Goal: Task Accomplishment & Management: Complete application form

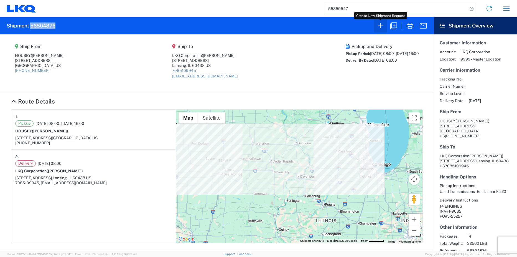
click at [384, 27] on icon "button" at bounding box center [380, 25] width 9 height 9
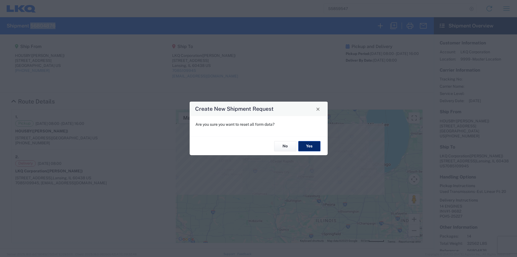
click at [312, 145] on button "Yes" at bounding box center [309, 146] width 22 height 10
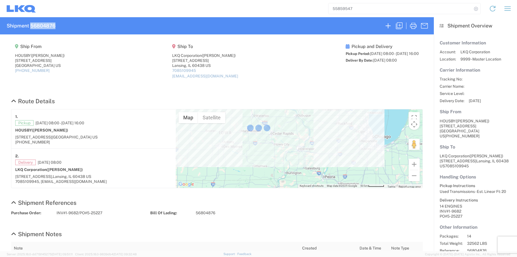
select select "FULL"
select select "US"
select select "LBS"
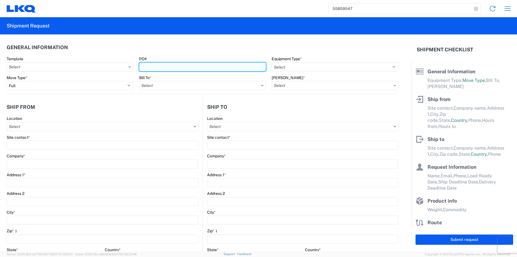
click at [158, 68] on input "PO#" at bounding box center [202, 66] width 127 height 9
type input "PO#WY102418/INTRCMPTRFR#5-39314"
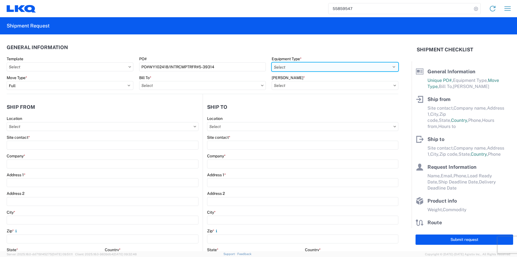
click at [276, 71] on select "Select 53’ Dry Van Flatbed Dropdeck (van) Lowboy (flatbed) Rail" at bounding box center [335, 66] width 127 height 9
select select "STDV"
click at [272, 62] on select "Select 53’ Dry Van Flatbed Dropdeck (van) Lowboy (flatbed) Rail" at bounding box center [335, 66] width 127 height 9
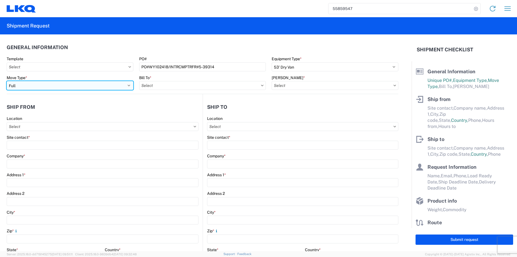
click at [78, 85] on select "Select Full Partial TL" at bounding box center [70, 85] width 127 height 9
select select "PARTIAL_TL"
click at [7, 81] on select "Select Full Partial TL" at bounding box center [70, 85] width 127 height 9
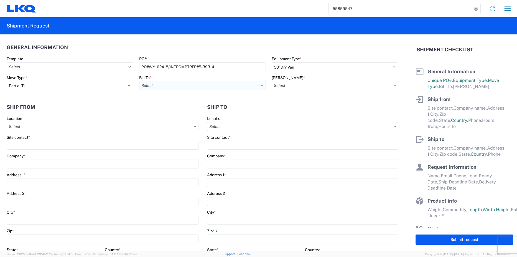
click at [158, 86] on input "Bill To *" at bounding box center [202, 85] width 127 height 9
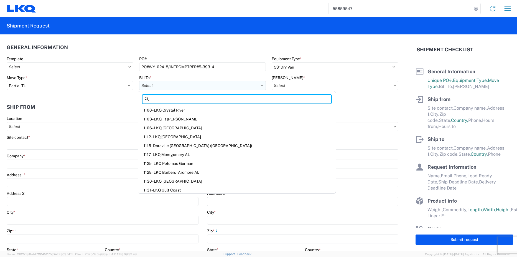
click at [200, 85] on input "Bill To *" at bounding box center [202, 85] width 127 height 9
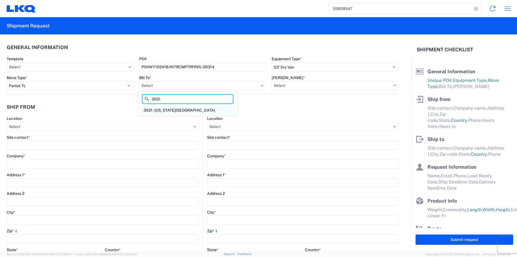
type input "3021"
click at [179, 113] on div "3021 - [US_STATE][GEOGRAPHIC_DATA]" at bounding box center [187, 110] width 97 height 9
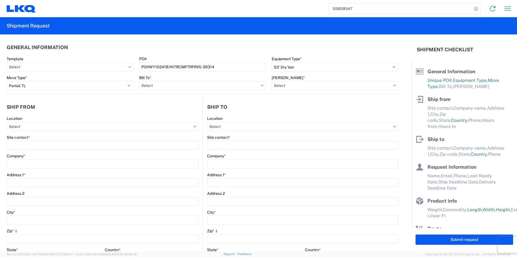
type input "3021 - [US_STATE][GEOGRAPHIC_DATA]"
click at [296, 86] on input "[PERSON_NAME] *" at bounding box center [335, 85] width 127 height 9
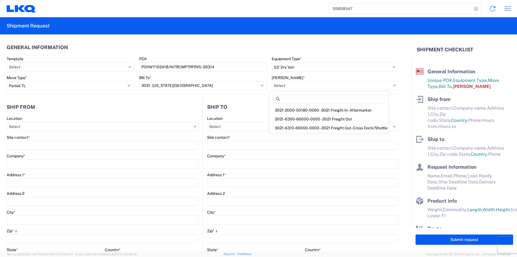
click at [393, 85] on icon at bounding box center [394, 86] width 3 height 2
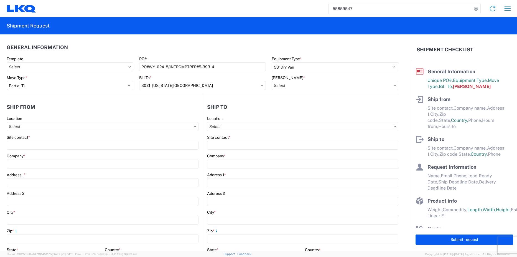
click at [393, 85] on icon at bounding box center [394, 86] width 3 height 2
click at [393, 85] on icon at bounding box center [394, 85] width 2 height 1
click at [358, 85] on input "[PERSON_NAME] *" at bounding box center [335, 85] width 127 height 9
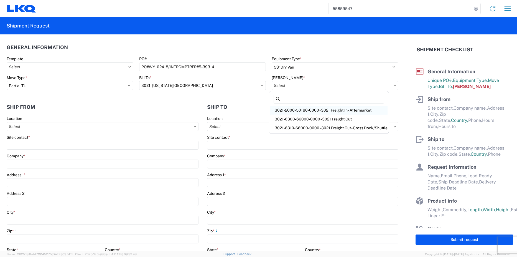
click at [342, 111] on div "3021-2000-50180-0000 - 3021 Freight In - Aftermarket" at bounding box center [328, 110] width 117 height 9
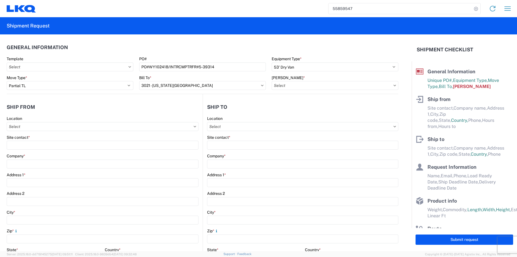
type input "3021-2000-50180-0000 - 3021 Freight In - Aftermarket"
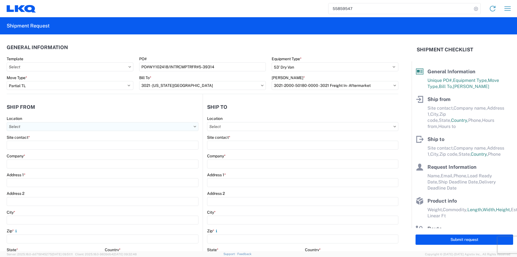
click at [54, 128] on input "Location" at bounding box center [103, 126] width 192 height 9
type input "1810"
click at [40, 148] on div "1810 - LKQ Heavy Duty Truck Core" at bounding box center [56, 151] width 97 height 9
type input "1810 - LKQ Heavy Duty Truck Core"
type input "LKQ Corporation"
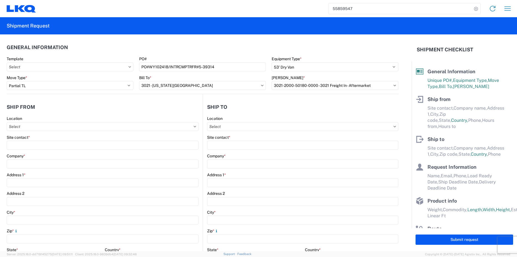
type input "[STREET_ADDRESS]"
type input "Lansing"
type input "60438"
select select "IL"
type input "07:30"
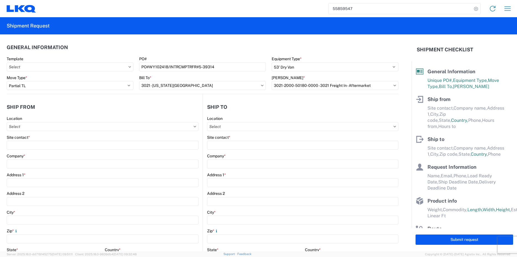
type input "17:00"
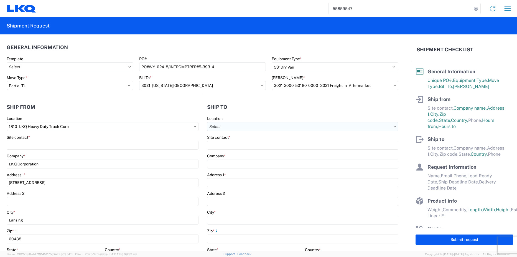
click at [221, 126] on input "Location" at bounding box center [302, 126] width 191 height 9
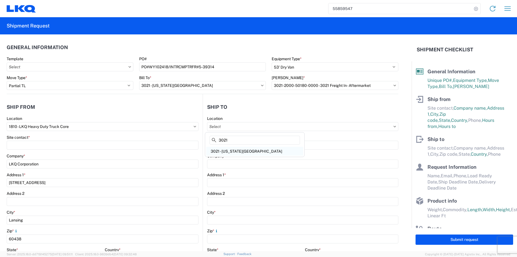
type input "3021"
click at [230, 152] on div "3021 - [US_STATE][GEOGRAPHIC_DATA]" at bounding box center [254, 151] width 97 height 9
type input "3021 - [US_STATE][GEOGRAPHIC_DATA]"
type input "LKQ Corporation"
type input "[STREET_ADDRESS]"
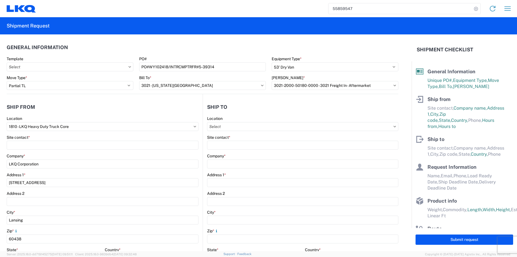
type input "Suite 100"
type input "Shawnee"
type input "66226"
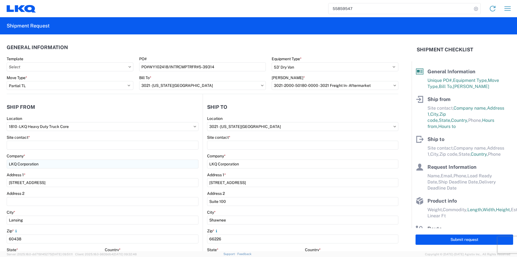
select select "US"
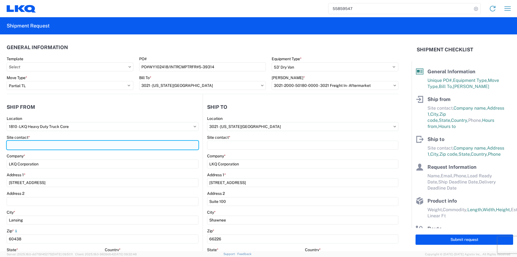
click at [48, 146] on input "Site contact *" at bounding box center [103, 144] width 192 height 9
type input "[PERSON_NAME]"
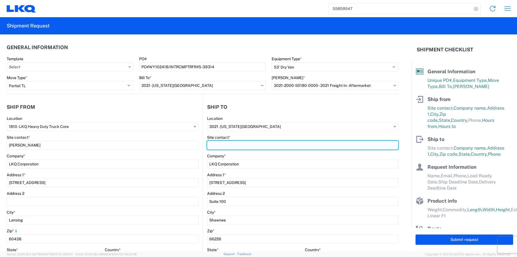
click at [230, 145] on input "Site contact *" at bounding box center [302, 144] width 191 height 9
type input "[PERSON_NAME]"
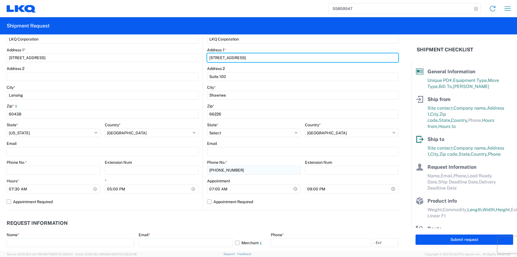
scroll to position [139, 0]
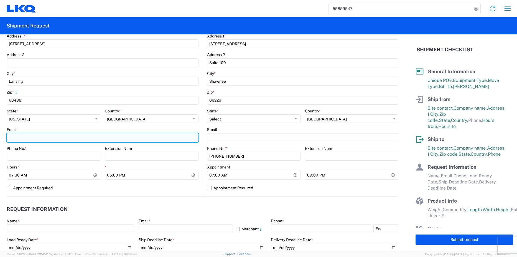
click at [32, 137] on input "Email" at bounding box center [103, 137] width 192 height 9
type input "[EMAIL_ADDRESS][DOMAIN_NAME]"
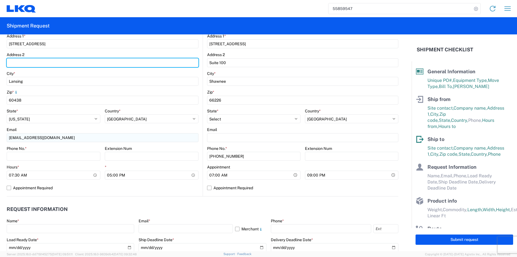
type input "Suite 1"
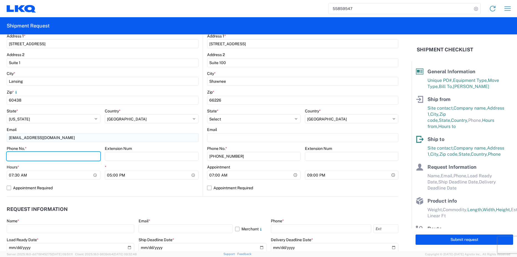
type input "7085109945"
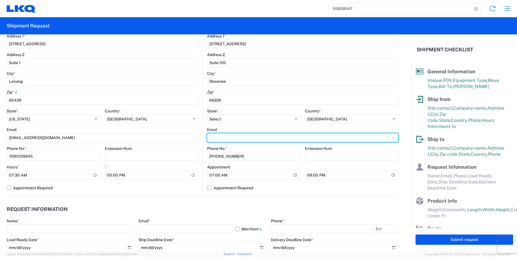
click at [225, 136] on input "Email" at bounding box center [302, 137] width 191 height 9
click at [250, 141] on input "Email" at bounding box center [302, 137] width 191 height 9
paste input "[EMAIL_ADDRESS][DOMAIN_NAME]"
type input "[EMAIL_ADDRESS][DOMAIN_NAME]"
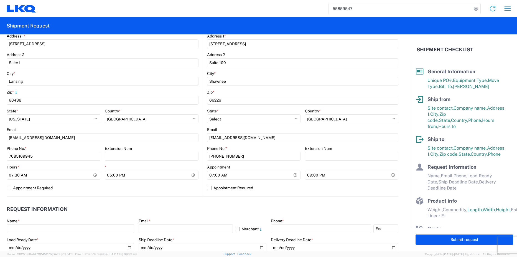
click at [173, 210] on header "Request Information" at bounding box center [203, 209] width 392 height 12
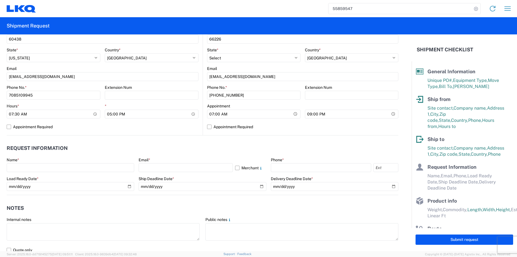
scroll to position [249, 0]
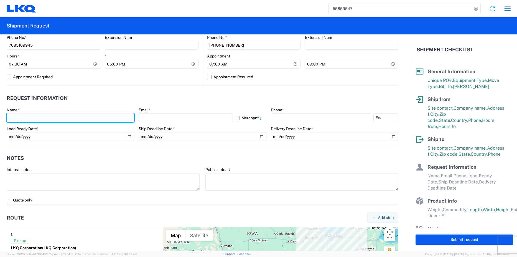
click at [40, 116] on input "text" at bounding box center [70, 117] width 127 height 9
type input "[PERSON_NAME]"
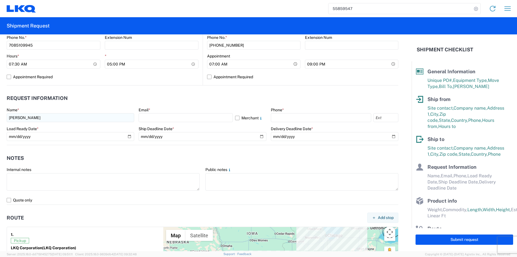
select select "IL"
click at [151, 117] on input "text" at bounding box center [186, 117] width 94 height 9
type input "[EMAIL_ADDRESS][DOMAIN_NAME]"
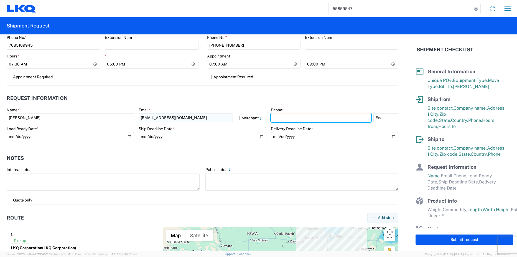
type input "7085109945"
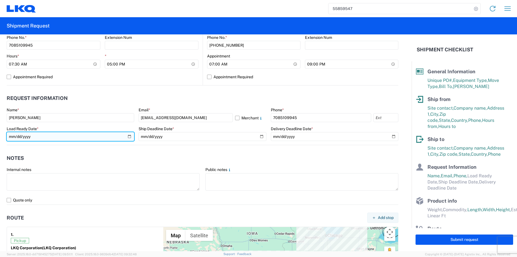
click at [127, 136] on input "date" at bounding box center [70, 136] width 127 height 9
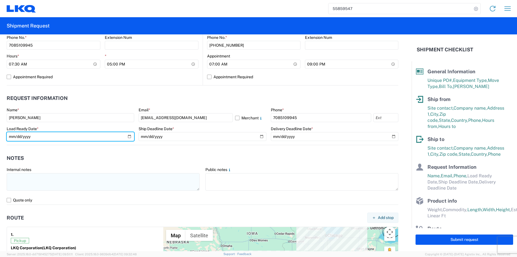
type input "[DATE]"
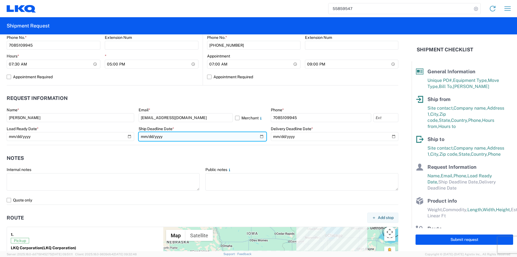
click at [260, 136] on input "date" at bounding box center [202, 136] width 127 height 9
type input "[DATE]"
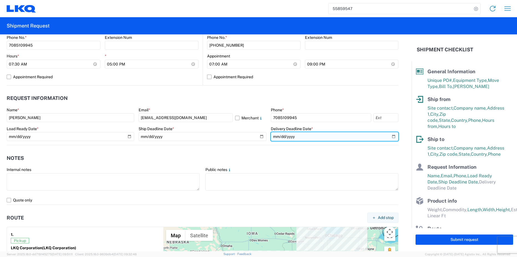
click at [391, 135] on input "date" at bounding box center [334, 136] width 127 height 9
type input "[DATE]"
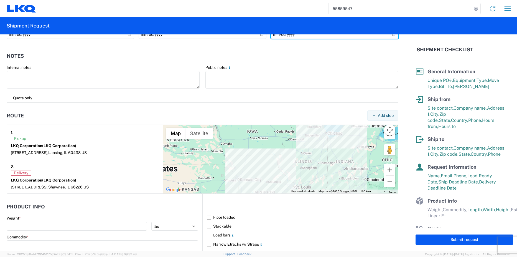
scroll to position [360, 0]
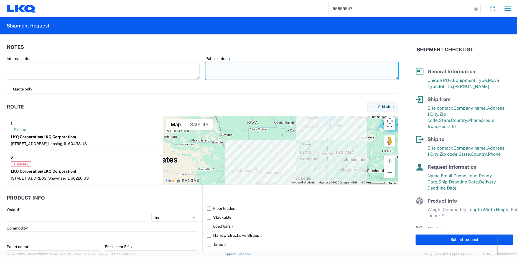
click at [227, 68] on textarea at bounding box center [301, 70] width 193 height 17
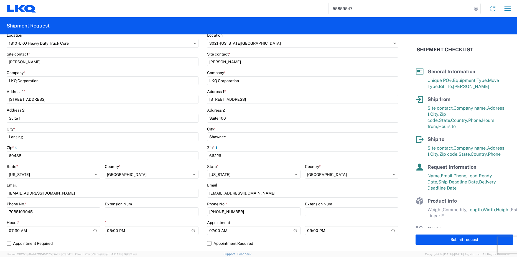
scroll to position [0, 0]
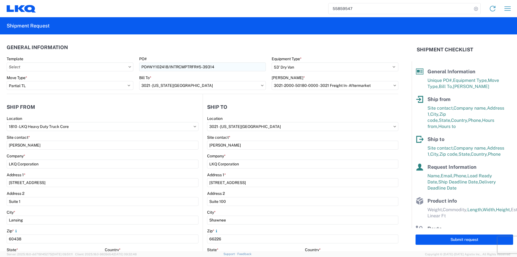
type textarea "PO# WY102418 INTRCMP SALE#5-39314"
drag, startPoint x: 195, startPoint y: 67, endPoint x: 186, endPoint y: 67, distance: 9.4
click at [186, 67] on input "PO#WY102418/INTRCMPTRFR#5-39314" at bounding box center [202, 66] width 127 height 9
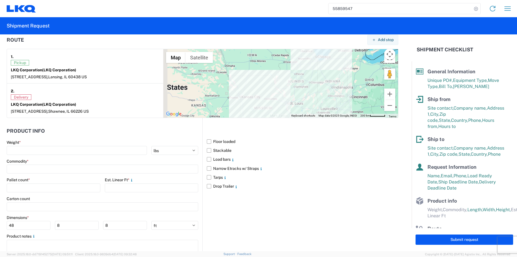
scroll to position [443, 0]
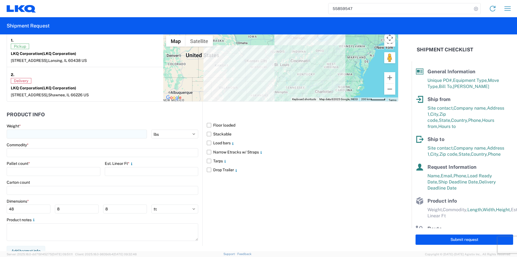
type input "PO#WY102418/INTRCMPSALE#5-39314"
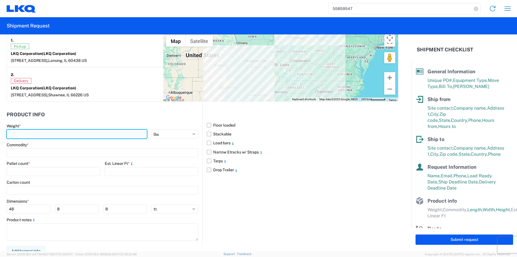
click at [25, 131] on input "number" at bounding box center [77, 133] width 140 height 9
type input "2414"
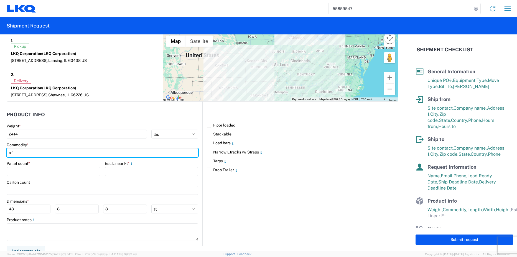
type input "a"
type input "p"
type input "e"
type input "AFTERMARKET SURGE TANKS"
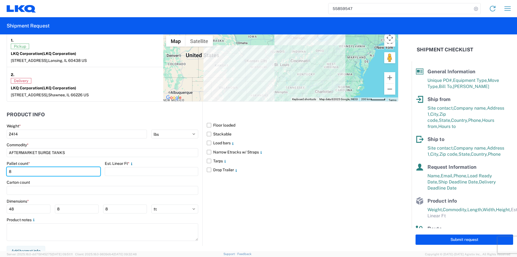
type input "8"
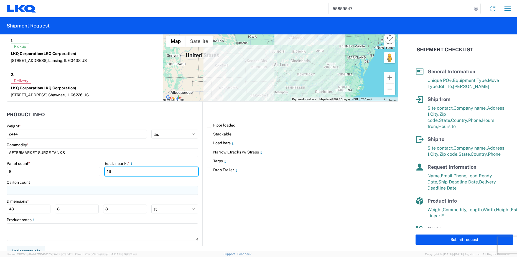
type input "16"
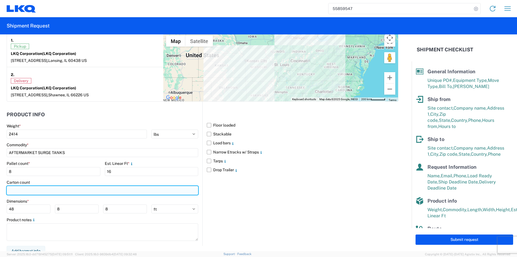
click at [34, 192] on input "number" at bounding box center [102, 190] width 191 height 9
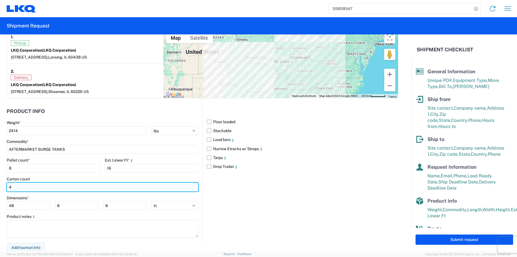
scroll to position [448, 0]
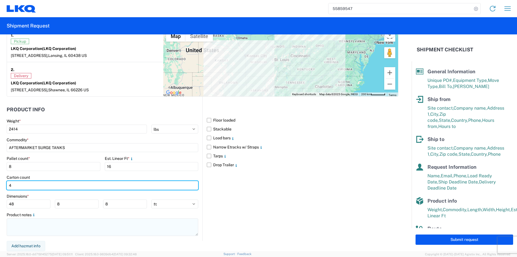
type input "4"
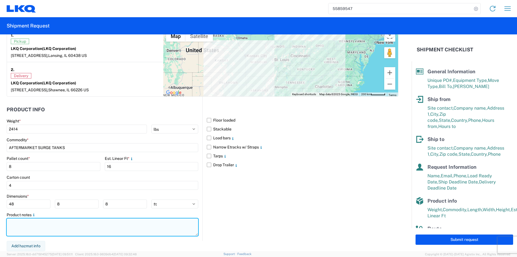
click at [30, 223] on textarea at bounding box center [102, 226] width 191 height 17
click at [58, 221] on textarea at bounding box center [102, 226] width 191 height 17
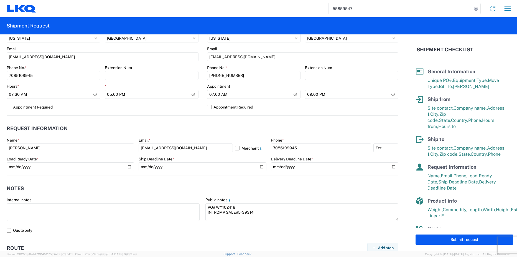
scroll to position [282, 0]
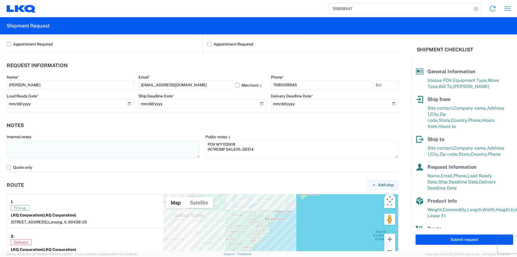
type textarea "252 x RADIATOR OVER FLOW TANKS"
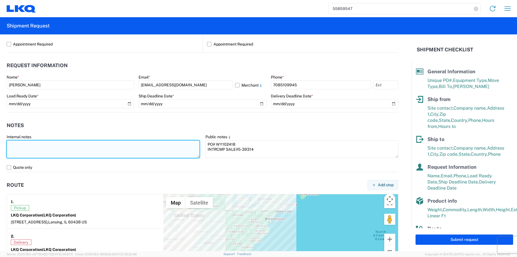
click at [32, 146] on textarea at bounding box center [103, 148] width 193 height 17
click at [37, 145] on textarea "THIS IS AN LTL. PLEASE SEND PRICE TO SHIP WHEN AVAILABLE." at bounding box center [103, 148] width 193 height 17
click at [30, 144] on textarea "THIS IS AN LTL. PLEASE SEND PRICE TO SHIP WHEN AVAILABLE." at bounding box center [103, 148] width 193 height 17
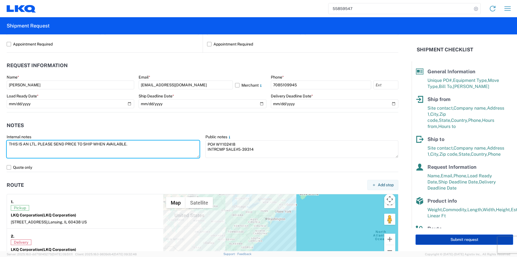
type textarea "THIS IS AN LTL. PLEASE SEND PRICE TO SHIP WHEN AVAILABLE."
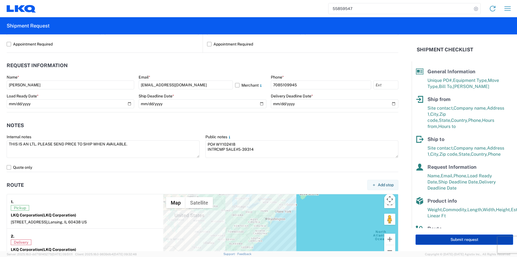
click at [466, 239] on button "Submit request" at bounding box center [464, 239] width 98 height 10
select select "US"
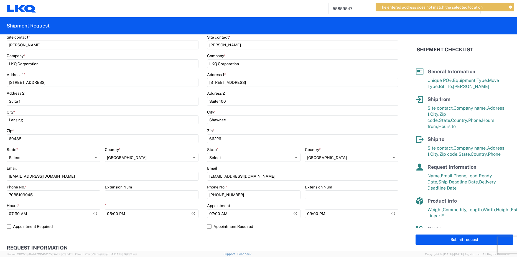
scroll to position [139, 0]
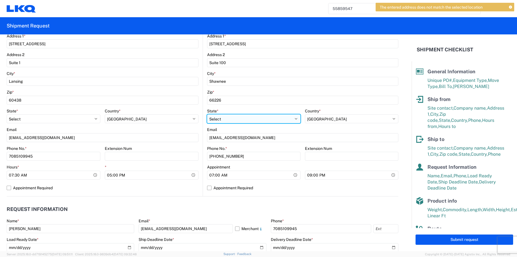
click at [263, 119] on select "Select [US_STATE] [US_STATE] [US_STATE] [US_STATE] Armed Forces Americas Armed …" at bounding box center [253, 118] width 93 height 9
select select "KS"
click at [207, 114] on select "Select [US_STATE] [US_STATE] [US_STATE] [US_STATE] Armed Forces Americas Armed …" at bounding box center [253, 118] width 93 height 9
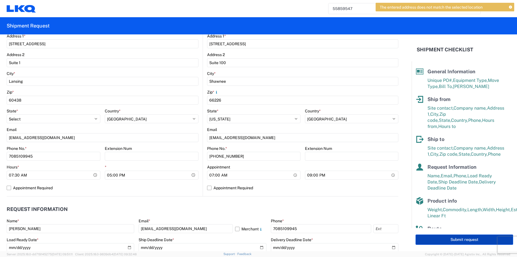
click at [445, 235] on button "Submit request" at bounding box center [464, 239] width 98 height 10
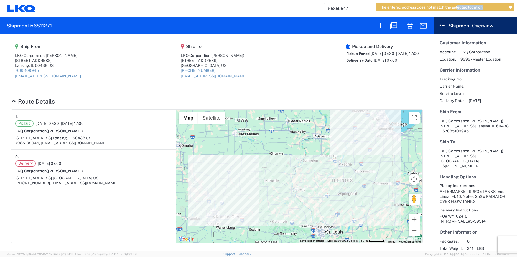
click at [459, 9] on agx-forms-host "The entered address does not match the selected location 55859547 Home Shipment…" at bounding box center [258, 128] width 517 height 257
